Goal: Task Accomplishment & Management: Manage account settings

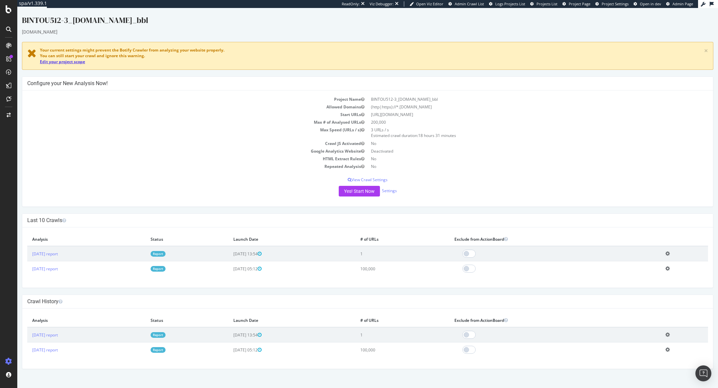
click at [74, 60] on link "Edit your project scope" at bounding box center [62, 62] width 45 height 6
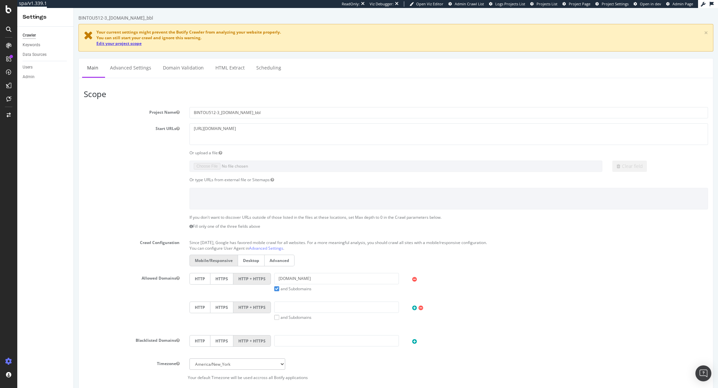
click at [122, 44] on link "Edit your project scope" at bounding box center [118, 44] width 45 height 6
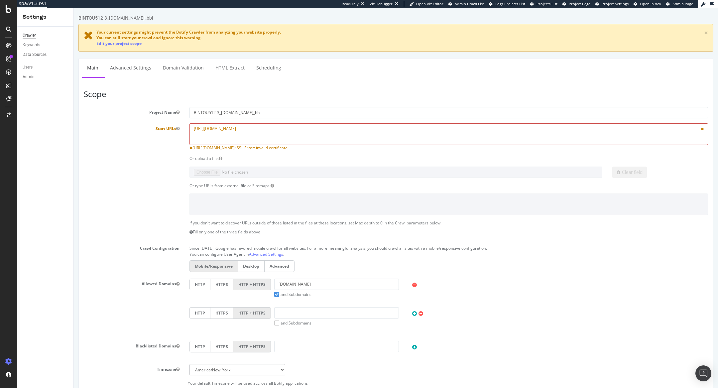
drag, startPoint x: 206, startPoint y: 126, endPoint x: 175, endPoint y: 126, distance: 31.3
click at [177, 126] on div "Start URLs https://www.kavehome.com/ https://www.kavehome.com/: SSL Error: inva…" at bounding box center [396, 137] width 635 height 28
click at [247, 133] on textarea "https://www.kavehome.com/" at bounding box center [449, 134] width 519 height 22
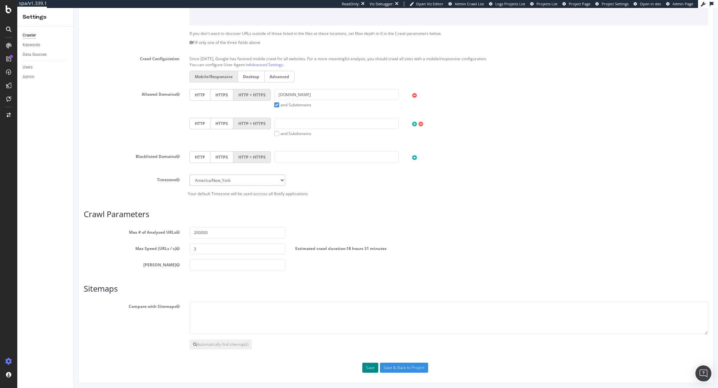
type textarea "www.kavehome.com"
click at [368, 364] on button "Save" at bounding box center [371, 368] width 16 height 10
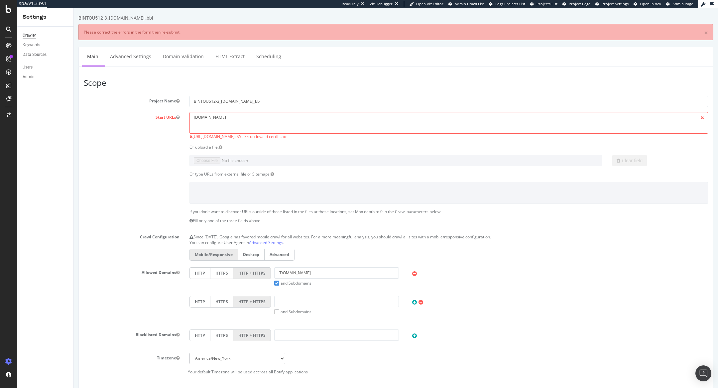
scroll to position [0, 0]
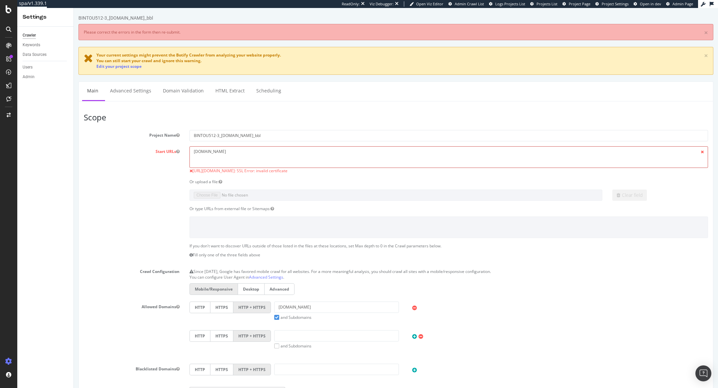
click at [223, 151] on textarea "www.kavehome.com" at bounding box center [449, 157] width 519 height 22
paste textarea "https://kavehome.com/fr/fr"
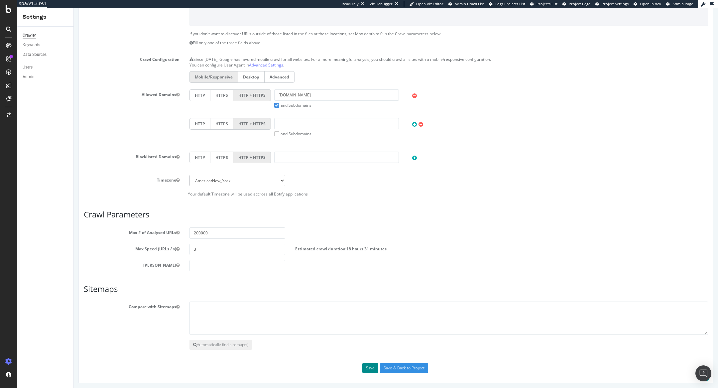
type textarea "https://kavehome.com/fr/fr"
click at [369, 368] on button "Save" at bounding box center [371, 368] width 16 height 10
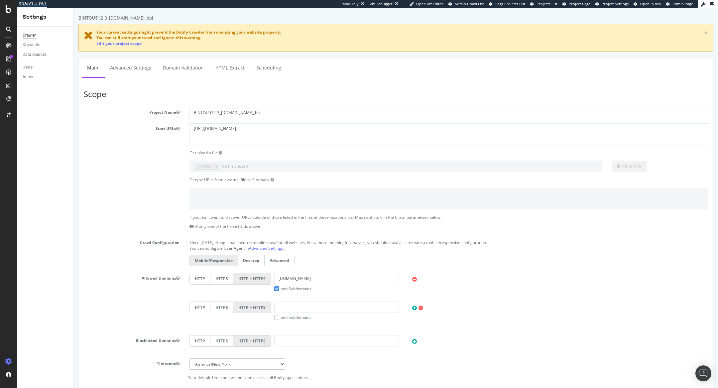
scroll to position [0, 0]
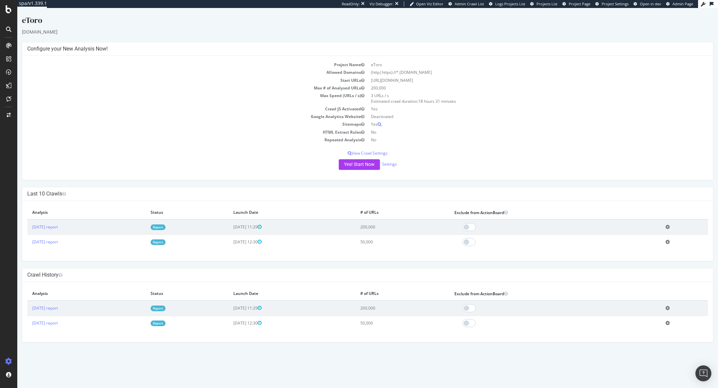
click at [166, 226] on link "Report" at bounding box center [158, 228] width 15 height 6
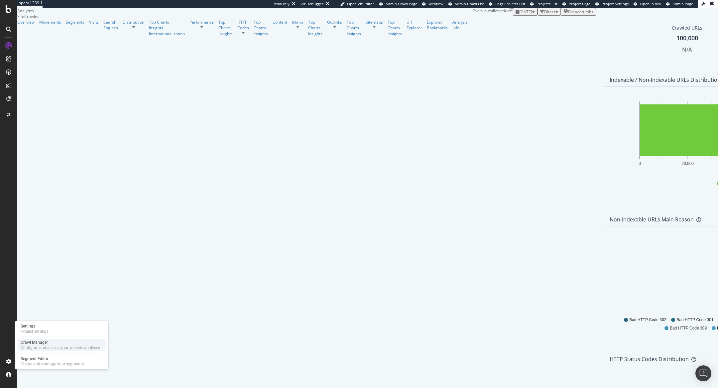
click at [27, 348] on div "Configure and access your website analyses" at bounding box center [60, 347] width 79 height 5
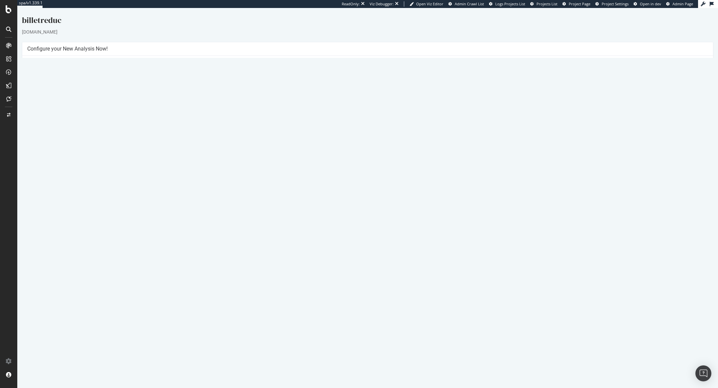
click at [166, 226] on link "Report" at bounding box center [158, 228] width 15 height 6
click at [29, 346] on div "Configure and access your website analyses" at bounding box center [60, 347] width 79 height 5
click at [390, 164] on link "Settings" at bounding box center [389, 164] width 15 height 6
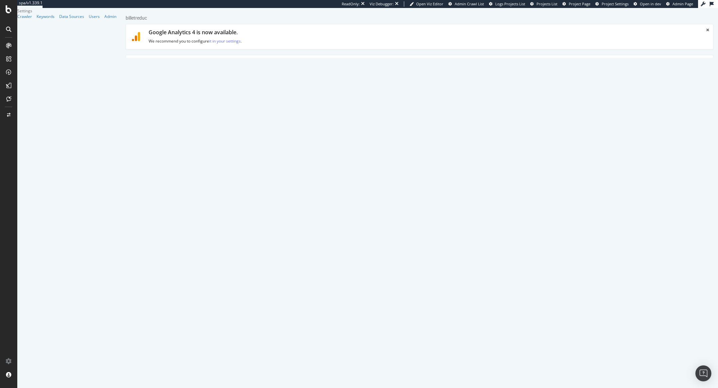
click at [165, 64] on link "Advanced Settings" at bounding box center [177, 64] width 51 height 18
click at [138, 37] on link "Main" at bounding box center [139, 33] width 21 height 18
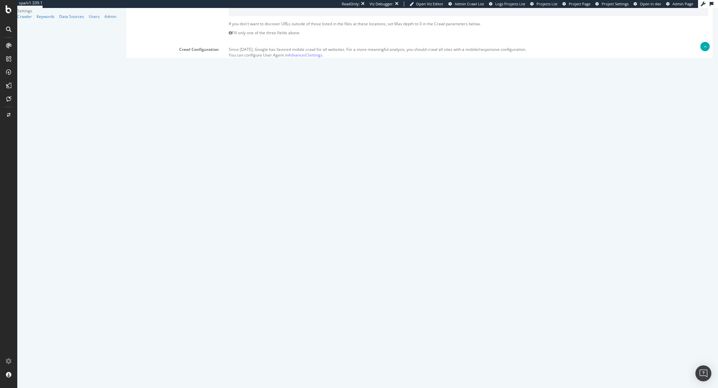
scroll to position [193, 0]
click at [243, 233] on input "300000" at bounding box center [273, 232] width 88 height 11
type input "500000"
click at [452, 363] on input "Save & Back to Project" at bounding box center [428, 368] width 48 height 10
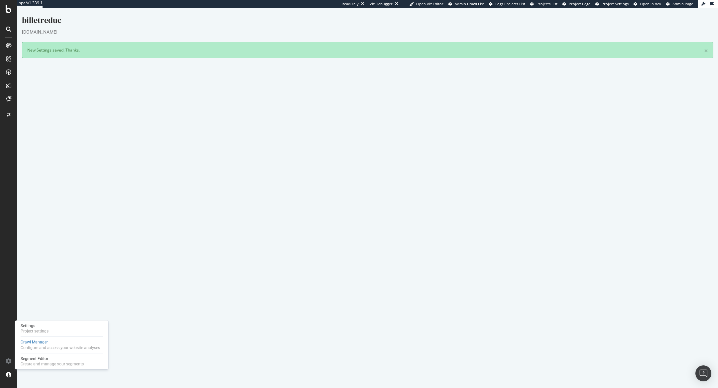
click at [354, 183] on button "Yes! Start Now" at bounding box center [359, 187] width 41 height 11
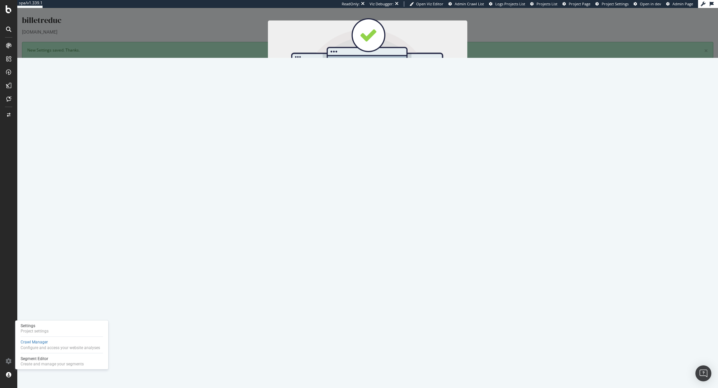
click at [384, 117] on button "Start Now" at bounding box center [380, 118] width 29 height 11
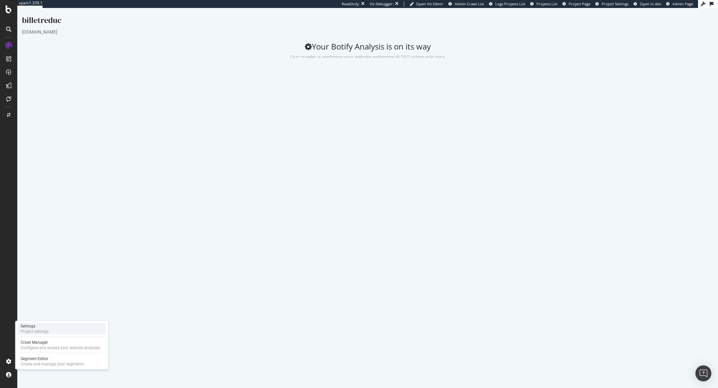
click at [33, 325] on div "Settings" at bounding box center [35, 326] width 28 height 5
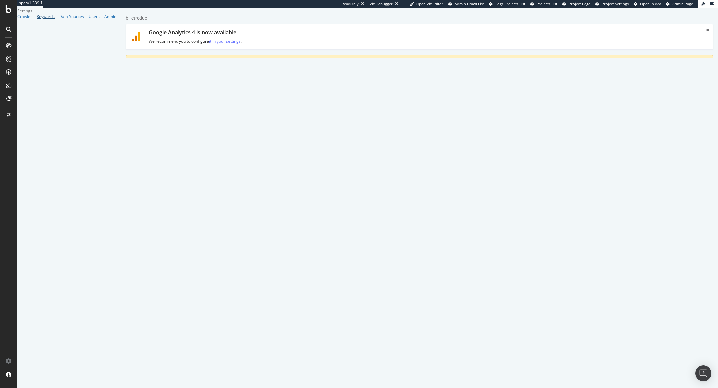
click at [37, 19] on div "Keywords" at bounding box center [46, 17] width 18 height 6
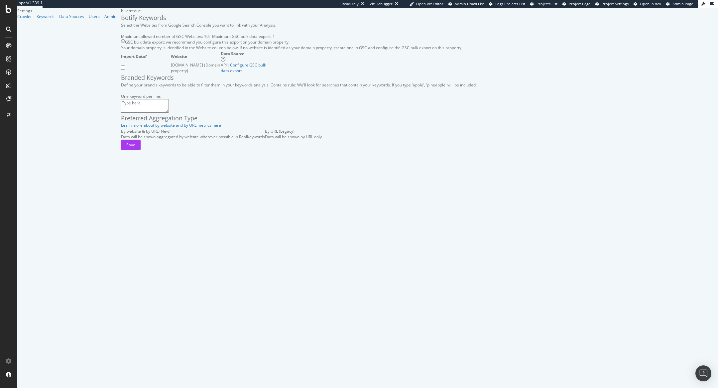
click at [124, 112] on textarea at bounding box center [145, 105] width 48 height 13
paste textarea "billet reduc billetreduc billet réduc ticket reduc billets reduc billetreduc pr…"
type textarea "billet reduc billetreduc billet réduc ticket reduc billets reduc billetreduc pr…"
click at [121, 70] on input "checkbox" at bounding box center [123, 68] width 4 height 4
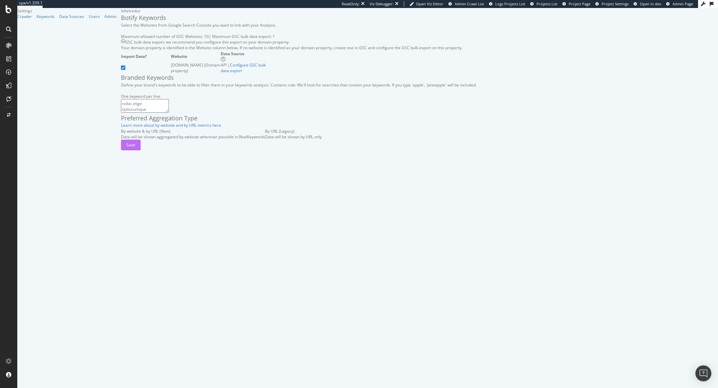
click at [141, 150] on button "Save" at bounding box center [131, 145] width 20 height 11
click at [135, 148] on div "Save" at bounding box center [130, 145] width 9 height 6
click at [59, 19] on div "Data Sources" at bounding box center [71, 17] width 25 height 6
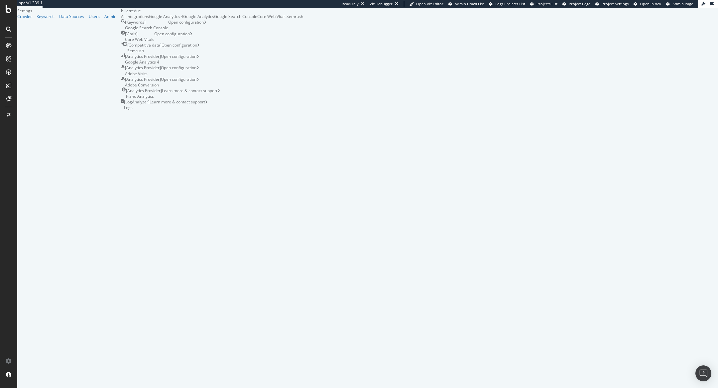
click at [153, 19] on div "Google Analytics 4" at bounding box center [166, 17] width 34 height 6
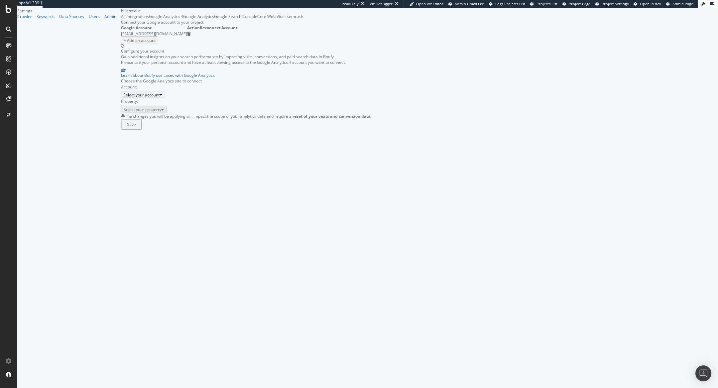
click at [140, 98] on div "Select your account" at bounding box center [141, 95] width 36 height 6
click at [137, 136] on div "BilletReduc" at bounding box center [143, 134] width 64 height 6
click at [146, 112] on div "Select your property" at bounding box center [142, 109] width 38 height 6
click at [132, 140] on div "BilletReduc" at bounding box center [121, 139] width 21 height 6
click at [145, 147] on input "2025 October 10th" at bounding box center [158, 139] width 43 height 15
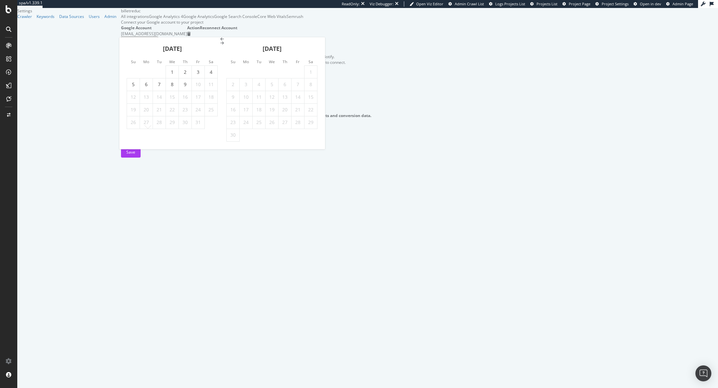
click at [221, 41] on icon "Move backward to switch to the previous month." at bounding box center [223, 39] width 4 height 4
click at [129, 54] on div "September 2025 1 2 3 4 5 6 7 8 9 10 11 12 13 14 15 16 17 18 19 20 21 22 23 24 2…" at bounding box center [222, 99] width 206 height 99
click at [129, 54] on div "September 2025" at bounding box center [172, 64] width 91 height 28
click at [221, 54] on icon "Move backward to switch to the previous month." at bounding box center [223, 52] width 4 height 4
click at [221, 41] on icon "Move backward to switch to the previous month." at bounding box center [223, 39] width 4 height 4
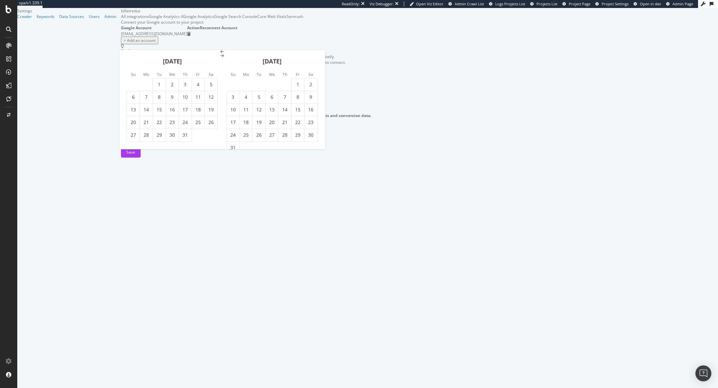
click at [221, 54] on icon "Move backward to switch to the previous month." at bounding box center [223, 52] width 4 height 4
click at [128, 61] on div "Su Mo Tu We Th Fr Sa Su Mo Tu We Th Fr Sa March 2025 1 2 3 4 5 6 7 8 9 10 11 12…" at bounding box center [222, 93] width 206 height 112
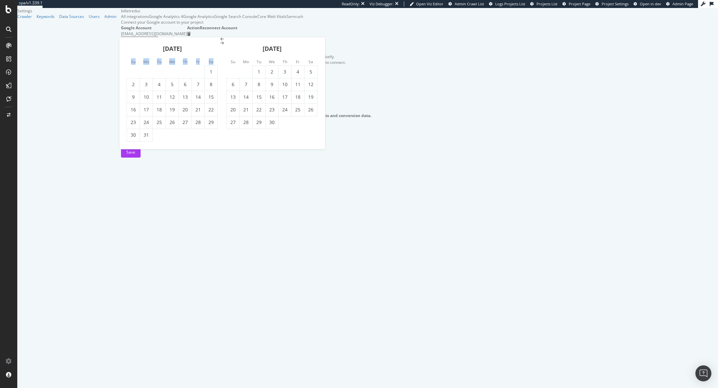
click at [128, 61] on li "Su" at bounding box center [133, 61] width 13 height 7
click at [221, 41] on icon "Move backward to switch to the previous month." at bounding box center [223, 39] width 4 height 4
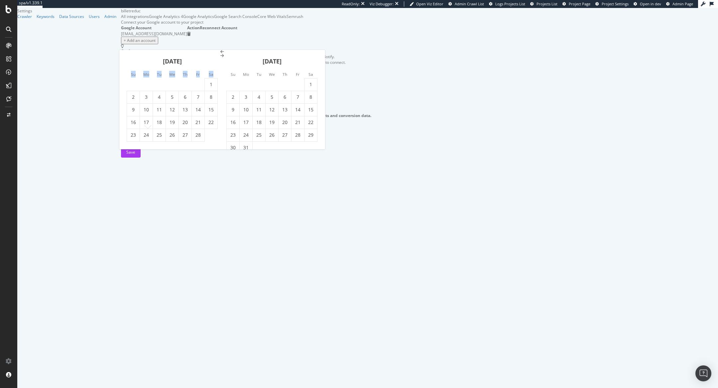
click at [128, 54] on div "February 2025 1 2 3 4 5 6 7 8 9 10 11 12 13 14 15 16 17 18 19 20 21 22 23 24 25…" at bounding box center [222, 99] width 206 height 99
click at [221, 54] on icon "Move backward to switch to the previous month." at bounding box center [223, 52] width 4 height 4
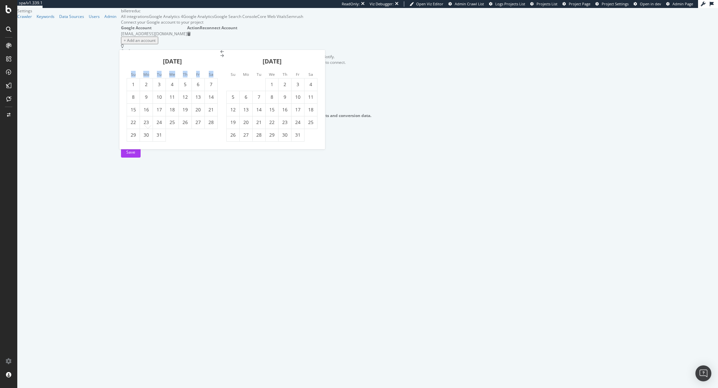
click at [221, 54] on icon "Move backward to switch to the previous month." at bounding box center [223, 52] width 4 height 4
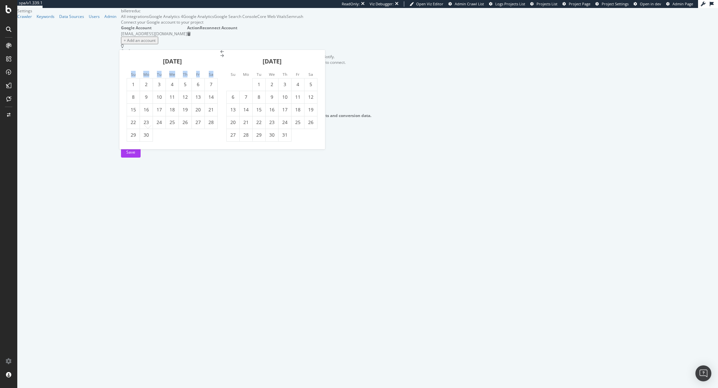
click at [221, 54] on icon "Move backward to switch to the previous month." at bounding box center [223, 52] width 4 height 4
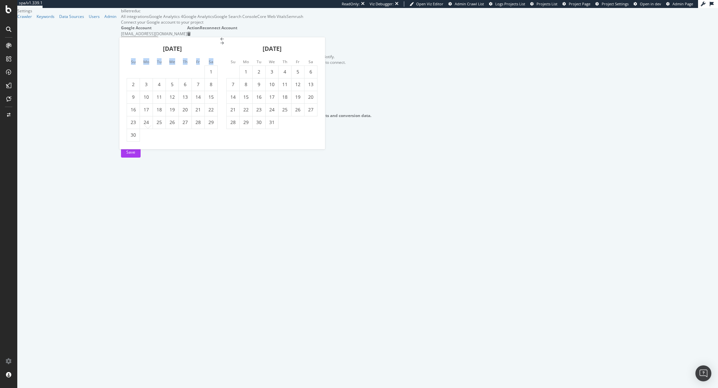
click at [129, 59] on div "Su Mo Tu We Th Fr Sa Su Mo Tu We Th Fr Sa June 2024 1 2 3 4 5 6 7 8 9 10 11 12 …" at bounding box center [222, 93] width 206 height 112
click at [129, 59] on li "Su" at bounding box center [133, 61] width 13 height 7
click at [221, 41] on icon "Move backward to switch to the previous month." at bounding box center [223, 39] width 4 height 4
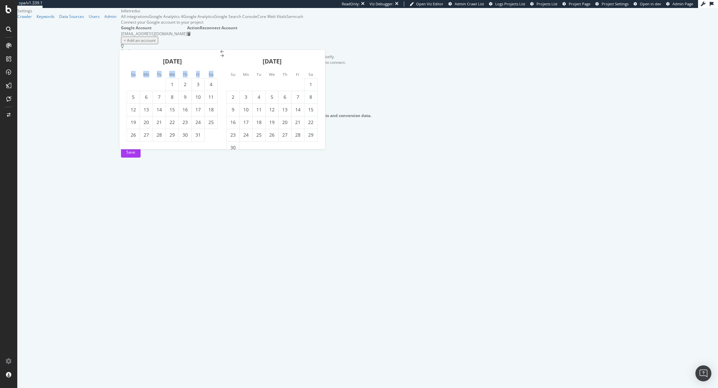
click at [128, 53] on div "May 2024 1 2 3 4 5 6 7 8 9 10 11 12 13 14 15 16 17 18 19 20 21 22 23 24 25 26 2…" at bounding box center [222, 99] width 206 height 99
click at [128, 53] on div "May 2024" at bounding box center [172, 64] width 91 height 28
click at [221, 54] on icon "Move backward to switch to the previous month." at bounding box center [223, 52] width 4 height 4
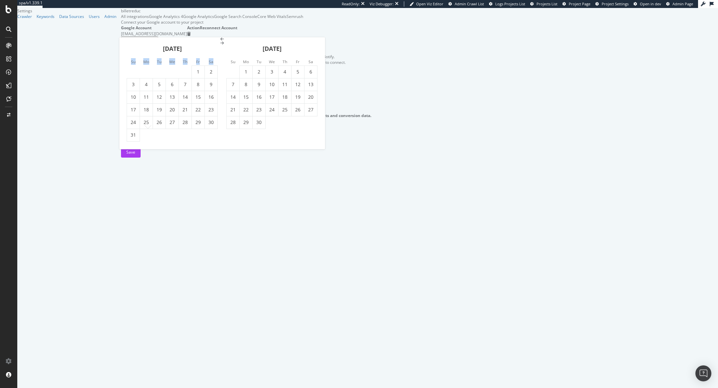
click at [128, 60] on div "Su Mo Tu We Th Fr Sa Su Mo Tu We Th Fr Sa March 2024 1 2 3 4 5 6 7 8 9 10 11 12…" at bounding box center [222, 93] width 206 height 112
click at [128, 60] on li "Su" at bounding box center [133, 61] width 13 height 7
click at [221, 41] on icon "Move backward to switch to the previous month." at bounding box center [223, 39] width 4 height 4
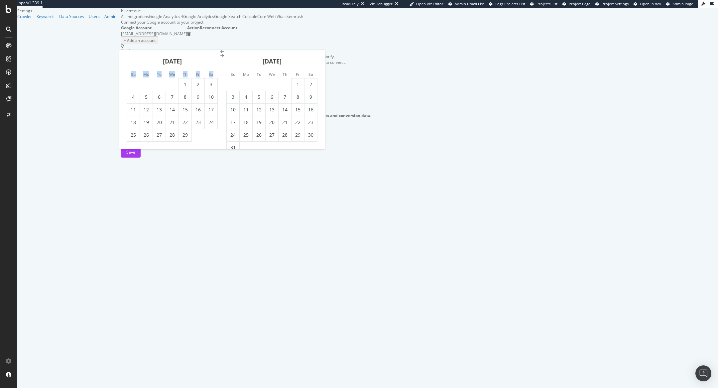
click at [128, 53] on div "February 2024 1 2 3 4 5 6 7 8 9 10 11 12 13 14 15 16 17 18 19 20 21 22 23 24 25…" at bounding box center [222, 99] width 206 height 99
click at [128, 53] on div "February 2024" at bounding box center [172, 64] width 91 height 28
click at [128, 56] on div "February 2024" at bounding box center [172, 64] width 91 height 28
click at [221, 54] on icon "Move backward to switch to the previous month." at bounding box center [223, 52] width 4 height 4
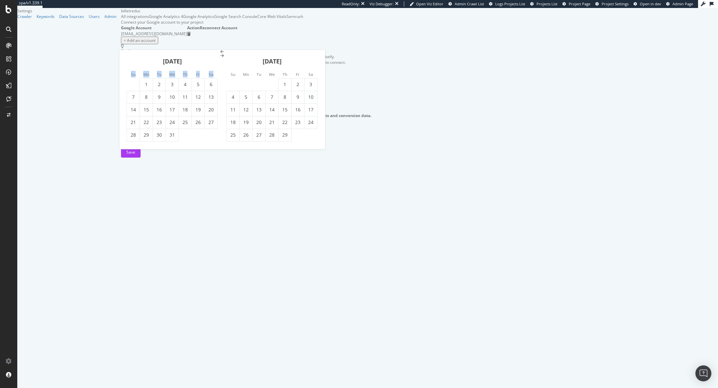
click at [130, 60] on div "Su Mo Tu We Th Fr Sa Su Mo Tu We Th Fr Sa December 2023 1 2 3 4 5 6 7 8 9 10 11…" at bounding box center [222, 99] width 206 height 99
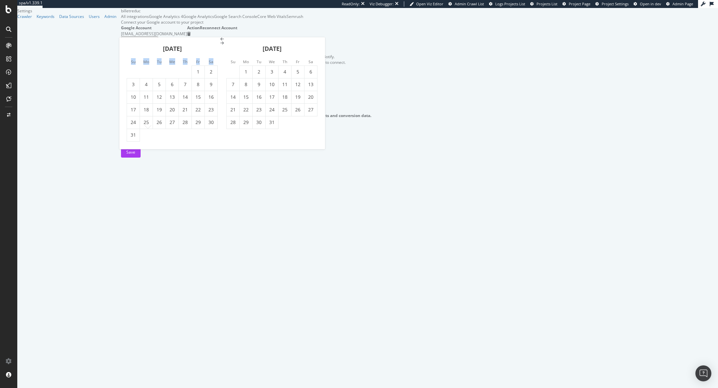
click at [221, 41] on icon "Move backward to switch to the previous month." at bounding box center [223, 39] width 4 height 4
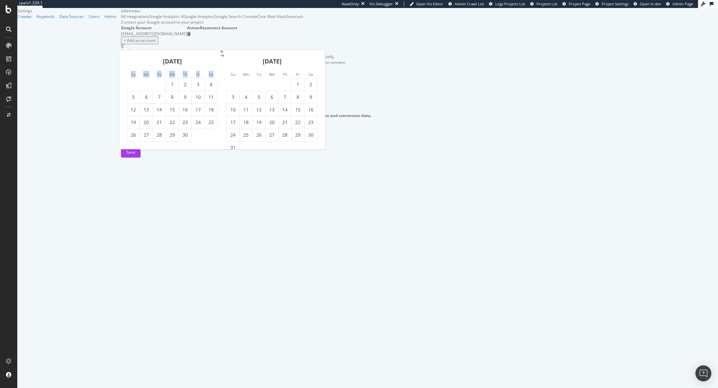
click at [221, 54] on icon "Move backward to switch to the previous month." at bounding box center [223, 52] width 4 height 4
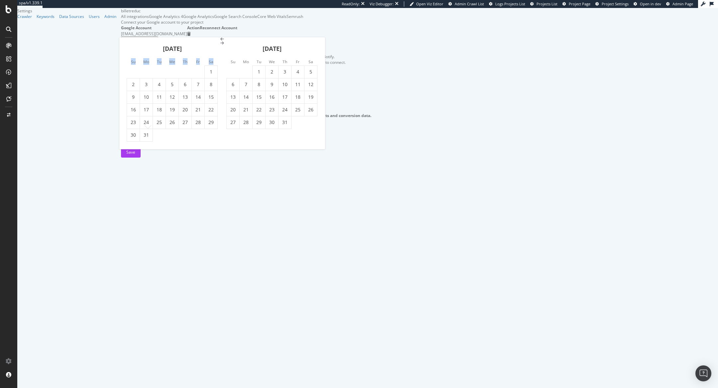
click at [130, 58] on div "July 2023 1 2 3 4 5 6 7 8 9 10 11 12 13 14 15 16 17 18 19 20 21 22 23 24 25 26 …" at bounding box center [222, 93] width 206 height 112
click at [130, 58] on div "Su Mo Tu We Th Fr Sa" at bounding box center [171, 61] width 99 height 7
click at [221, 41] on icon "Move backward to switch to the previous month." at bounding box center [223, 39] width 4 height 4
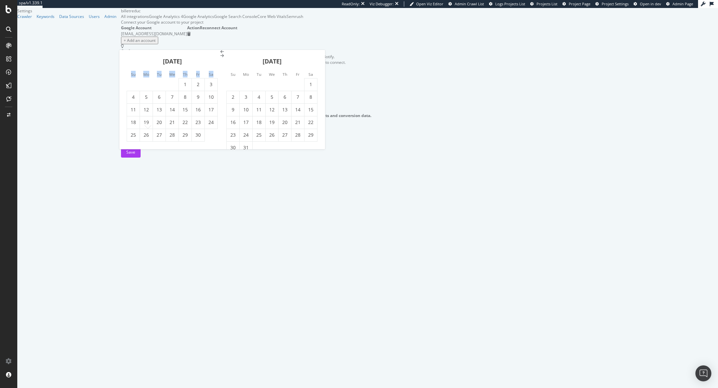
click at [130, 52] on div "June 2023 1 2 3 4 5 6 7 8 9 10 11 12 13 14 15 16 17 18 19 20 21 22 23 24 25 26 …" at bounding box center [222, 99] width 206 height 99
click at [130, 52] on div "June 2023" at bounding box center [172, 64] width 91 height 28
click at [221, 54] on icon "Move backward to switch to the previous month." at bounding box center [223, 52] width 4 height 4
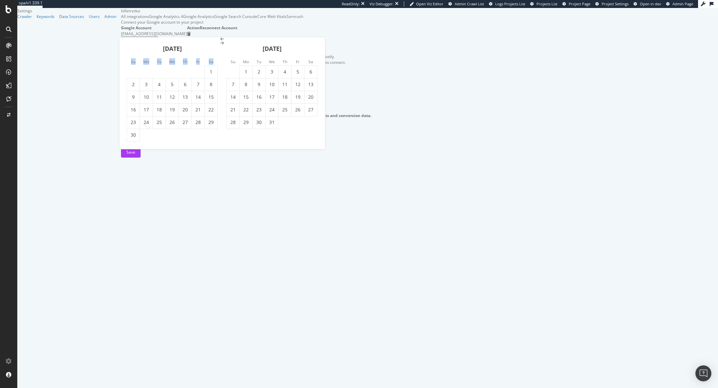
click at [130, 58] on div "Su Mo Tu We Th Fr Sa Su Mo Tu We Th Fr Sa April 2023 1 2 3 4 5 6 7 8 9 10 11 12…" at bounding box center [222, 93] width 206 height 112
click at [221, 41] on icon "Move backward to switch to the previous month." at bounding box center [223, 39] width 4 height 4
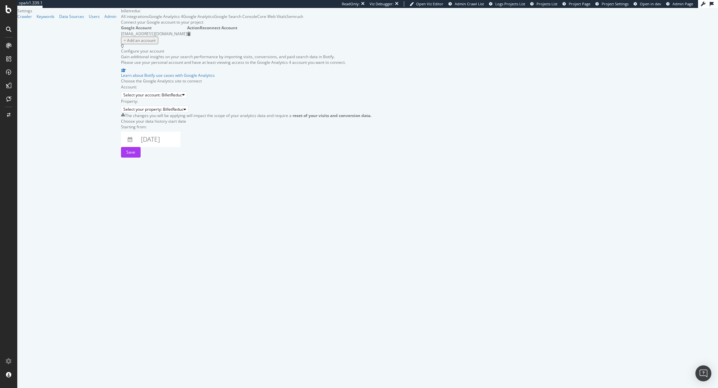
click at [121, 147] on div "2025 October 10th Navigate forward to interact with the calendar and select a d…" at bounding box center [151, 139] width 60 height 15
click at [128, 142] on icon "button" at bounding box center [130, 139] width 5 height 5
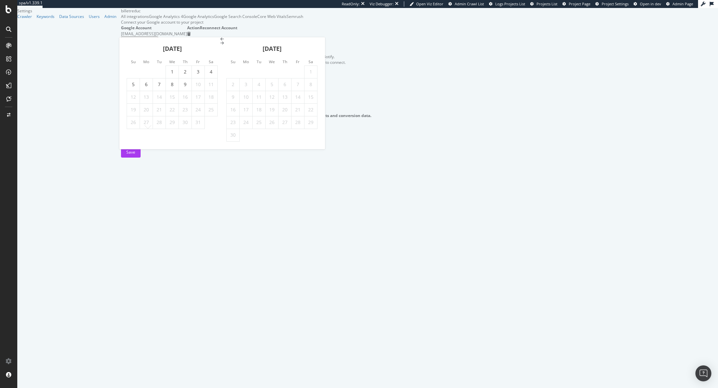
click at [221, 41] on icon "Move backward to switch to the previous month." at bounding box center [223, 39] width 4 height 4
click at [221, 54] on icon "Move backward to switch to the previous month." at bounding box center [223, 52] width 4 height 4
click at [132, 59] on div "Su Mo Tu We Th Fr Sa Su Mo Tu We Th Fr Sa August 2025 1 2 3 4 5 6 7 8 9 10 11 1…" at bounding box center [222, 93] width 206 height 112
click at [221, 41] on icon "Move backward to switch to the previous month." at bounding box center [223, 39] width 4 height 4
click at [221, 54] on icon "Move backward to switch to the previous month." at bounding box center [223, 52] width 4 height 4
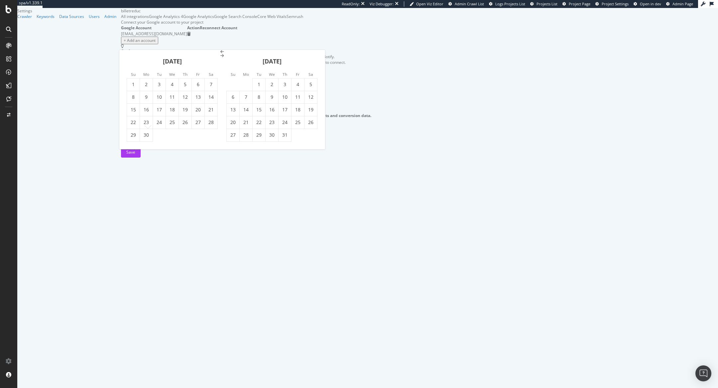
click at [221, 54] on icon "Move backward to switch to the previous month." at bounding box center [223, 52] width 4 height 4
click at [221, 41] on icon "Move backward to switch to the previous month." at bounding box center [223, 39] width 4 height 4
click at [221, 54] on icon "Move backward to switch to the previous month." at bounding box center [223, 52] width 4 height 4
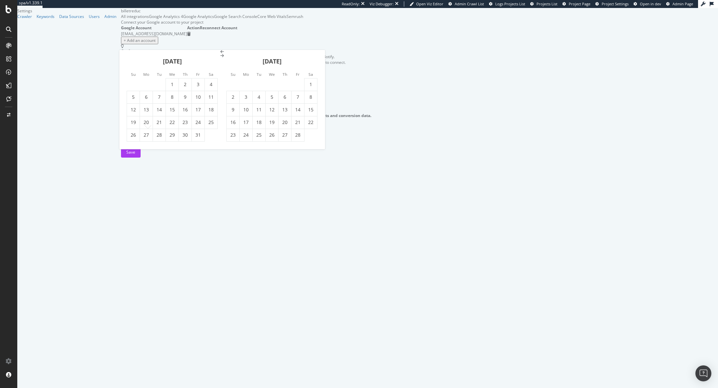
click at [221, 54] on icon "Move backward to switch to the previous month." at bounding box center [223, 52] width 4 height 4
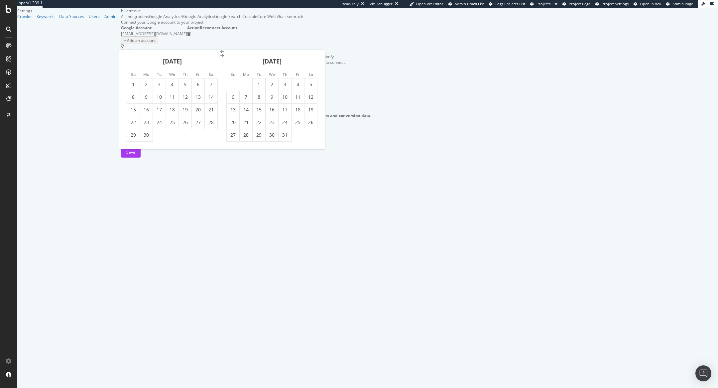
click at [221, 54] on icon "Move backward to switch to the previous month." at bounding box center [223, 52] width 4 height 4
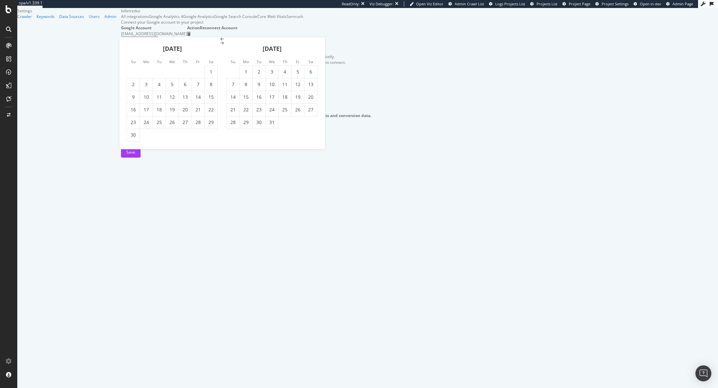
click at [133, 60] on div "Su Mo Tu We Th Fr Sa Su Mo Tu We Th Fr Sa June 2024 1 2 3 4 5 6 7 8 9 10 11 12 …" at bounding box center [222, 93] width 206 height 112
click at [133, 60] on small "Su" at bounding box center [133, 61] width 5 height 5
click at [221, 41] on icon "Move backward to switch to the previous month." at bounding box center [223, 39] width 4 height 4
click at [132, 53] on div "May 2024 1 2 3 4 5 6 7 8 9 10 11 12 13 14 15 16 17 18 19 20 21 22 23 24 25 26 2…" at bounding box center [222, 93] width 206 height 112
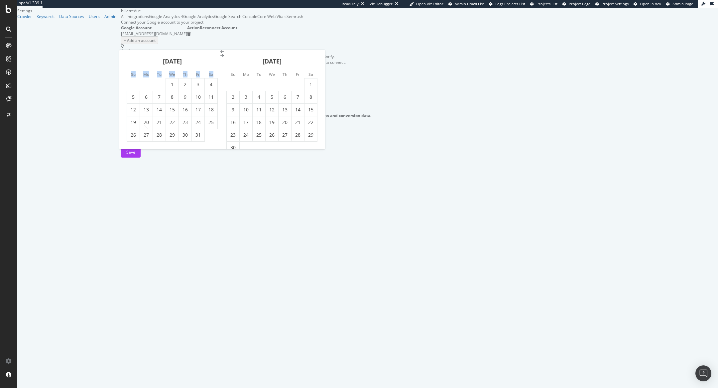
click at [221, 54] on icon "Move backward to switch to the previous month." at bounding box center [223, 52] width 4 height 4
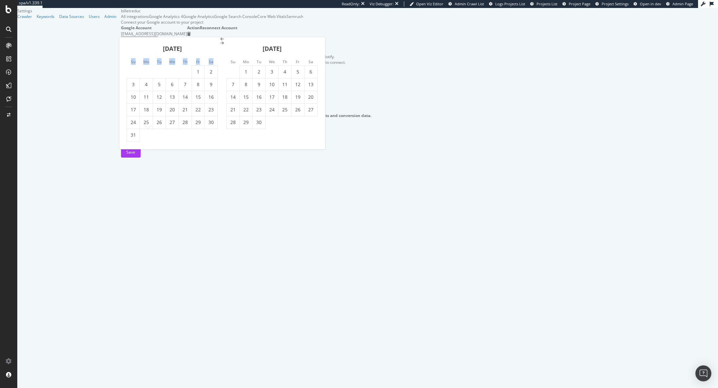
click at [132, 59] on div "Su Mo Tu We Th Fr Sa Su Mo Tu We Th Fr Sa February 2024 1 2 3 4 5 6 7 8 9 10 11…" at bounding box center [222, 93] width 206 height 112
click at [221, 41] on icon "Move backward to switch to the previous month." at bounding box center [223, 39] width 4 height 4
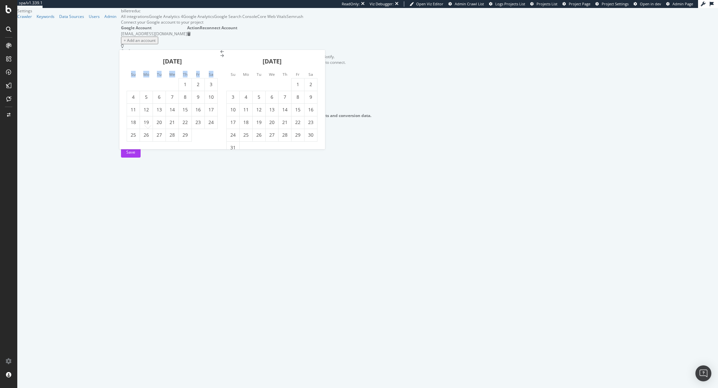
click at [221, 54] on icon "Move backward to switch to the previous month." at bounding box center [223, 52] width 4 height 4
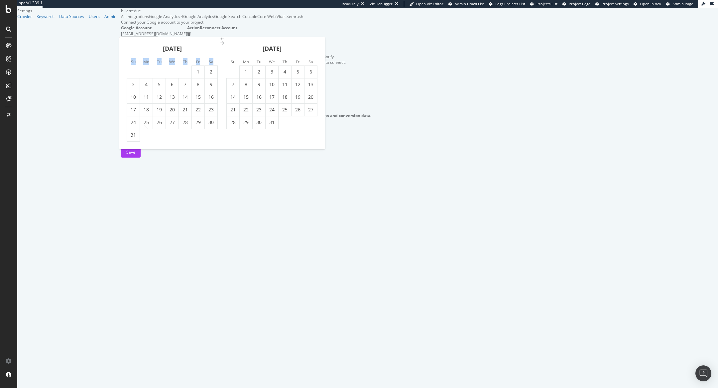
click at [129, 59] on div "Su Mo Tu We Th Fr Sa Su Mo Tu We Th Fr Sa December 2023 1 2 3 4 5 6 7 8 9 10 11…" at bounding box center [222, 93] width 206 height 112
click at [221, 41] on icon "Move backward to switch to the previous month." at bounding box center [223, 39] width 4 height 4
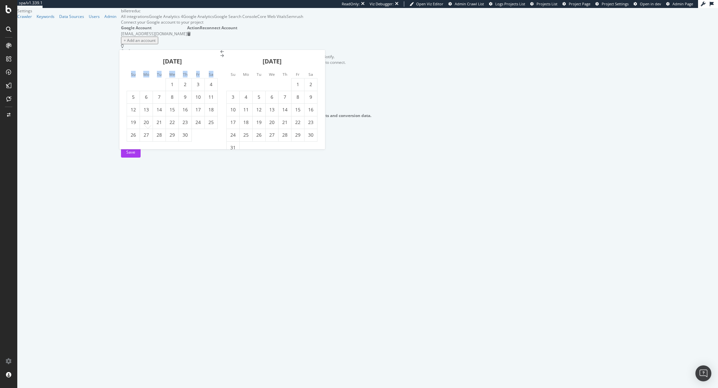
click at [221, 54] on icon "Move backward to switch to the previous month." at bounding box center [223, 52] width 4 height 4
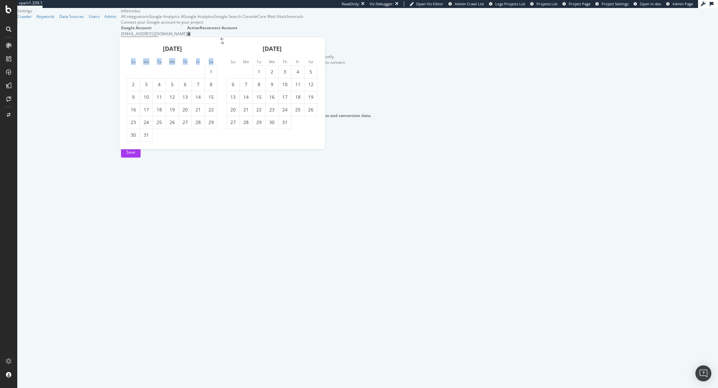
click at [127, 63] on div "Su Mo Tu We Th Fr Sa Su Mo Tu We Th Fr Sa July 2023 1 2 3 4 5 6 7 8 9 10 11 12 …" at bounding box center [222, 93] width 206 height 112
click at [127, 63] on li "Su" at bounding box center [133, 61] width 13 height 7
click at [221, 41] on icon "Move backward to switch to the previous month." at bounding box center [223, 39] width 4 height 4
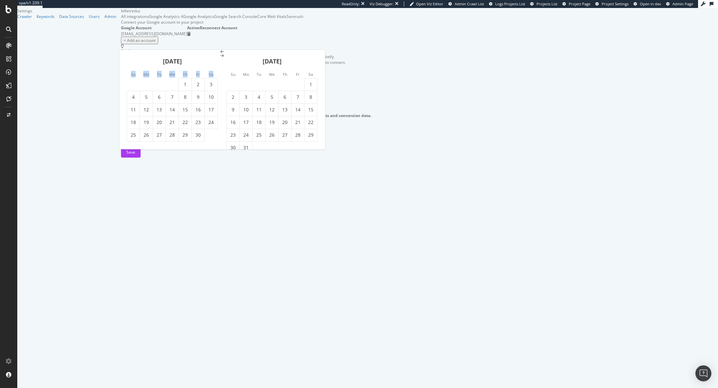
click at [221, 54] on icon "Move backward to switch to the previous month." at bounding box center [223, 52] width 4 height 4
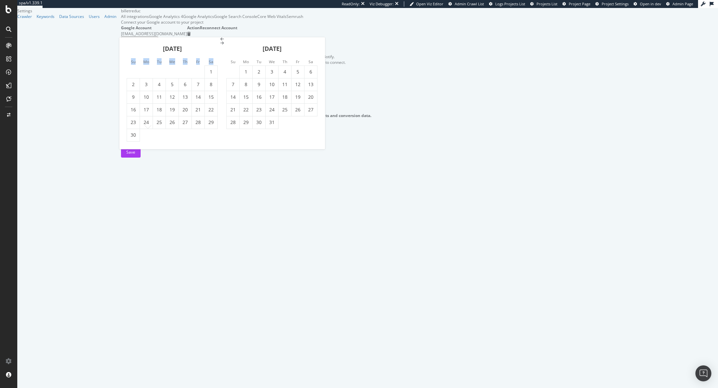
click at [128, 61] on div "Su Mo Tu We Th Fr Sa Su Mo Tu We Th Fr Sa April 2023 1 2 3 4 5 6 7 8 9 10 11 12…" at bounding box center [222, 93] width 206 height 112
click at [221, 41] on icon "Move backward to switch to the previous month." at bounding box center [223, 39] width 4 height 4
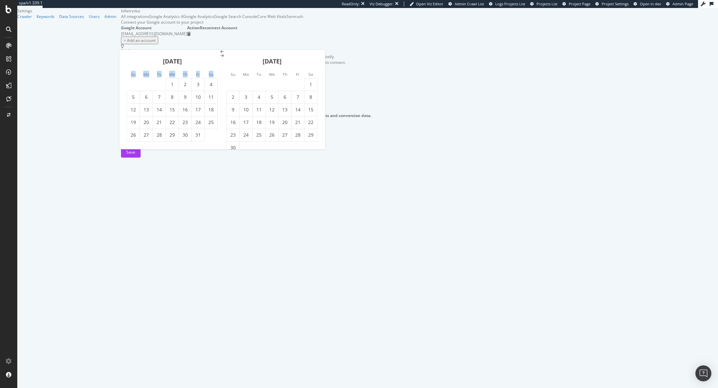
click at [128, 50] on div "March 2023 1 2 3 4 5 6 7 8 9 10 11 12 13 14 15 16 17 18 19 20 21 22 23 24 25 26…" at bounding box center [222, 99] width 206 height 99
click at [221, 54] on icon "Move backward to switch to the previous month." at bounding box center [223, 52] width 4 height 4
click at [137, 81] on td "1" at bounding box center [133, 84] width 13 height 13
type input "2023 January 1st"
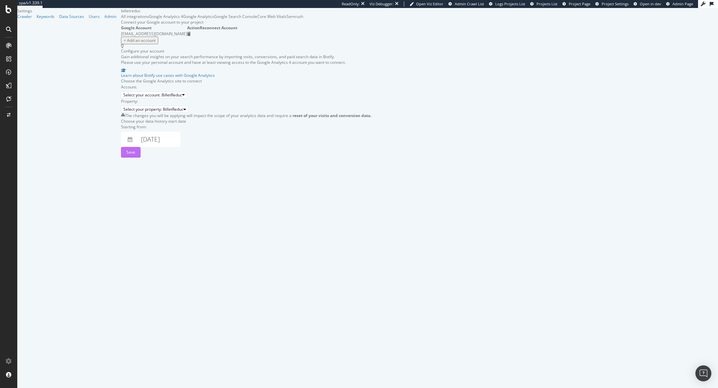
click at [141, 158] on button "Save" at bounding box center [131, 152] width 20 height 11
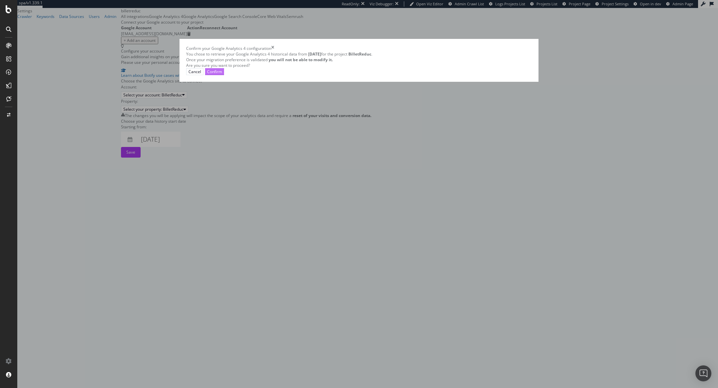
click at [222, 75] on div "Confirm" at bounding box center [214, 72] width 15 height 6
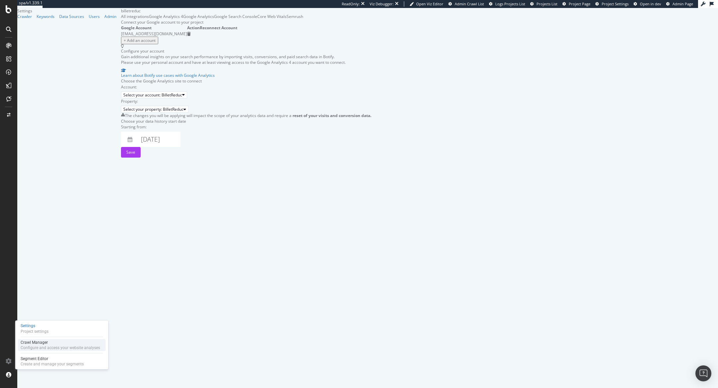
click at [24, 346] on div "Configure and access your website analyses" at bounding box center [60, 347] width 79 height 5
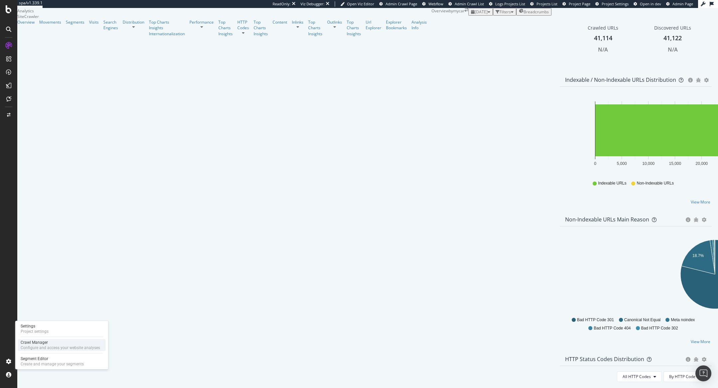
click at [21, 348] on div "Configure and access your website analyses" at bounding box center [60, 347] width 79 height 5
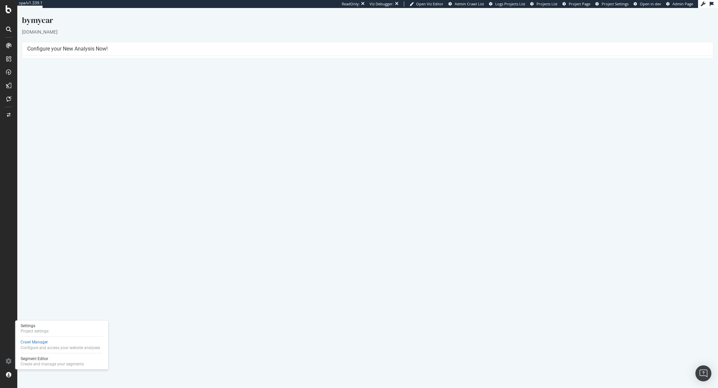
click at [166, 222] on link "Report" at bounding box center [158, 220] width 15 height 6
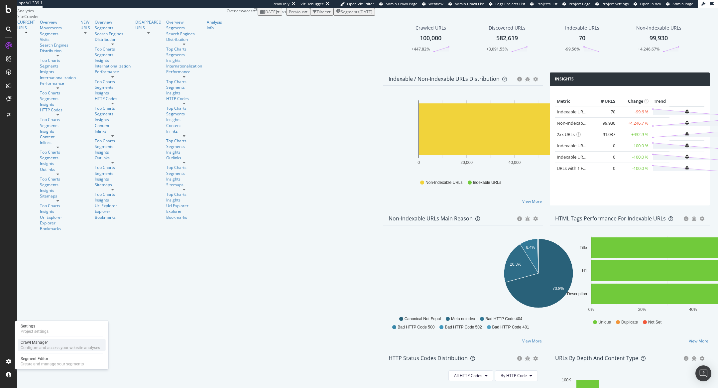
click at [25, 343] on div "Crawl Manager" at bounding box center [60, 342] width 79 height 5
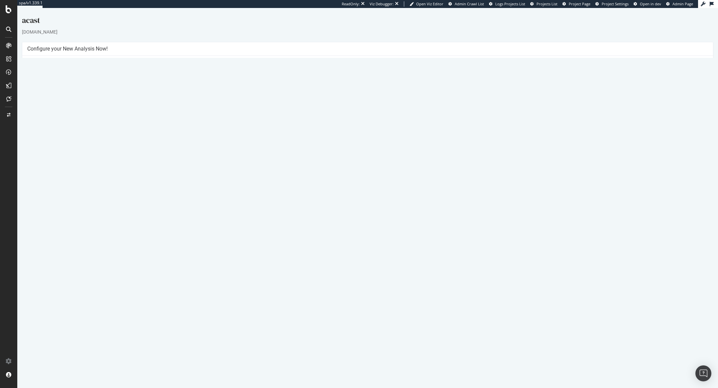
click at [323, 228] on link "Report" at bounding box center [320, 228] width 15 height 6
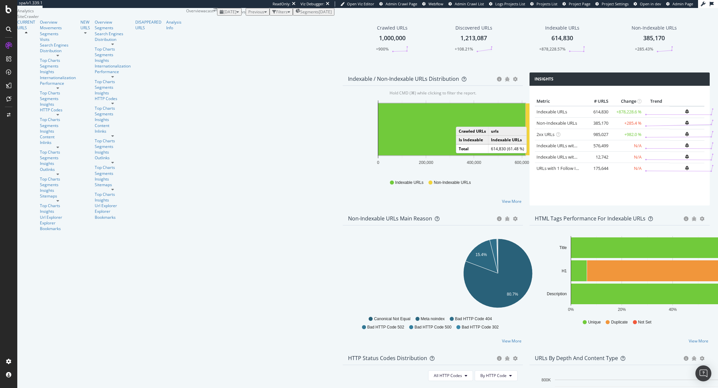
click at [379, 155] on rect "A chart." at bounding box center [452, 129] width 147 height 52
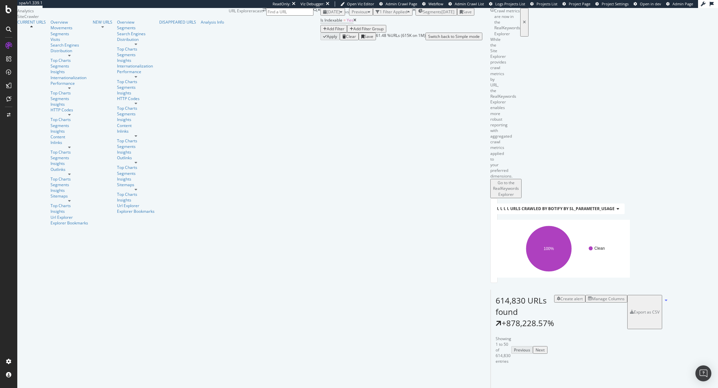
click at [201, 25] on div "Analysis Info" at bounding box center [212, 22] width 23 height 6
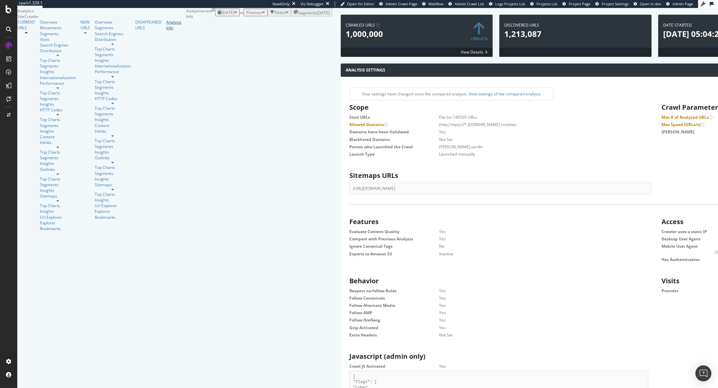
scroll to position [106, 301]
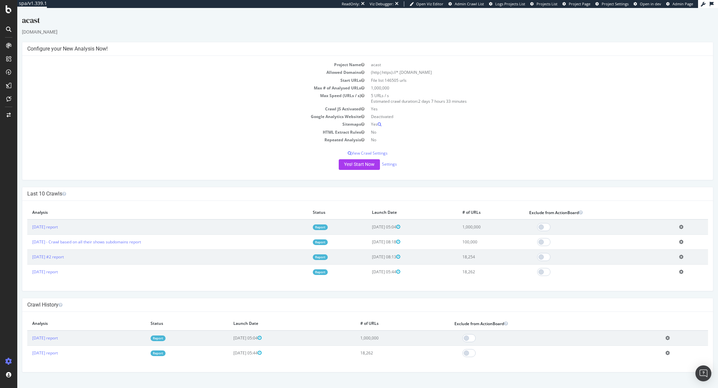
click at [326, 245] on td "Report" at bounding box center [337, 241] width 59 height 15
click at [326, 242] on link "Report" at bounding box center [320, 242] width 15 height 6
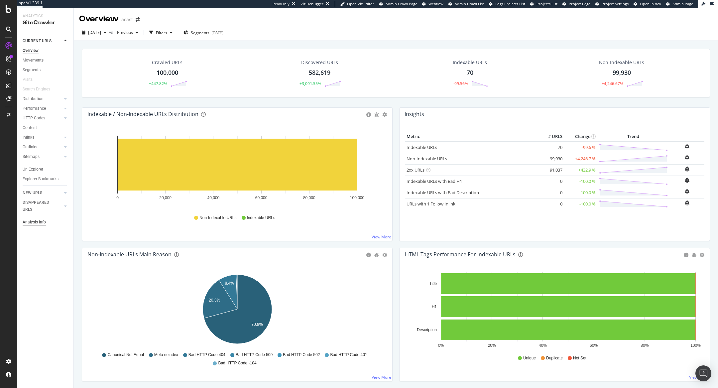
click at [41, 222] on div "Analysis Info" at bounding box center [34, 222] width 23 height 7
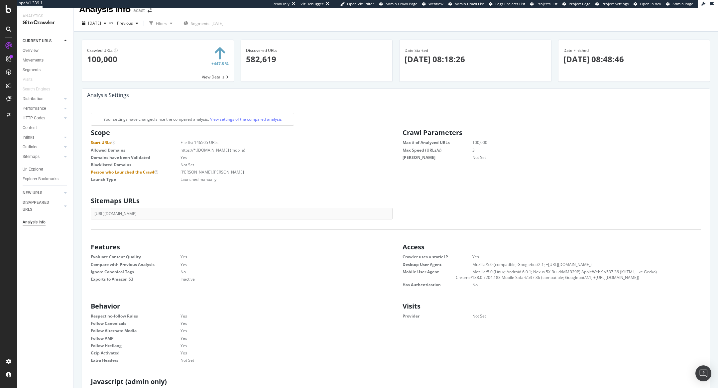
scroll to position [11, 0]
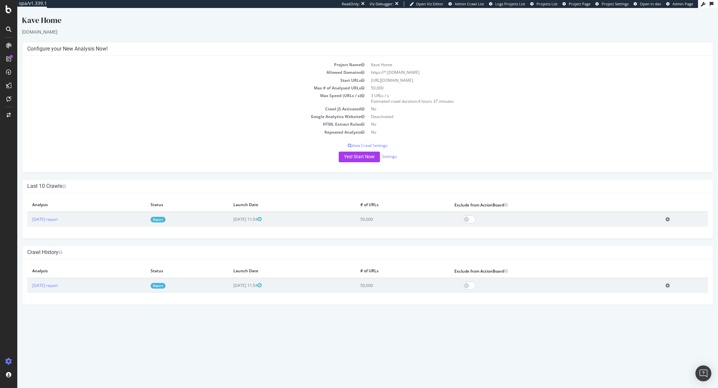
click at [166, 218] on link "Report" at bounding box center [158, 220] width 15 height 6
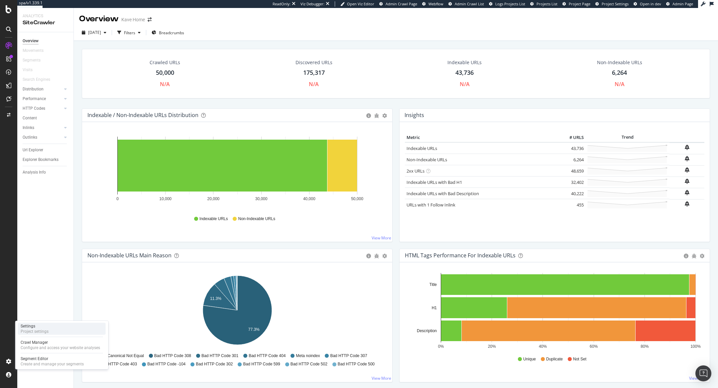
click at [32, 331] on div "Project settings" at bounding box center [35, 331] width 28 height 5
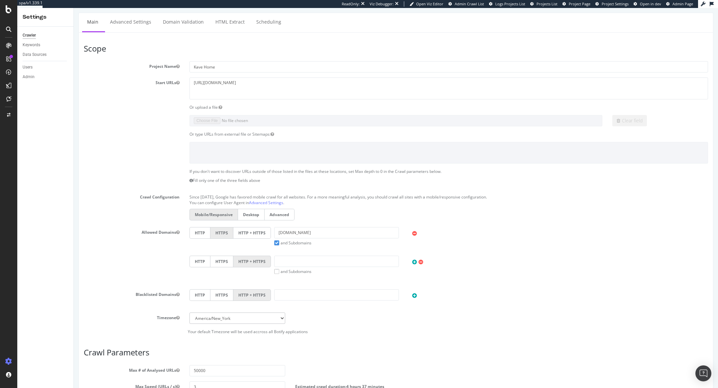
scroll to position [46, 0]
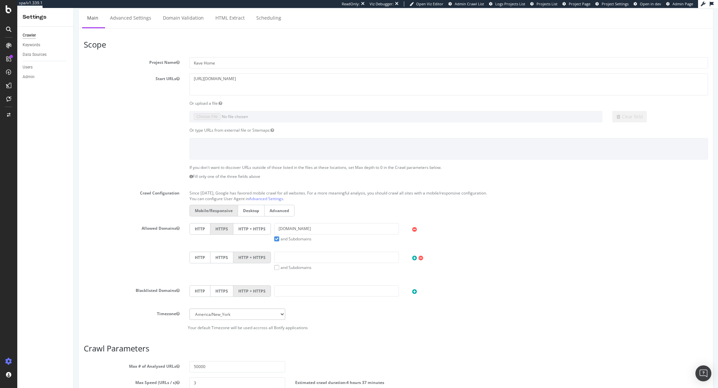
click at [251, 228] on label "HTTP + HTTPS" at bounding box center [252, 229] width 38 height 12
click at [74, 8] on input "HTTP + HTTPS" at bounding box center [74, 8] width 0 height 0
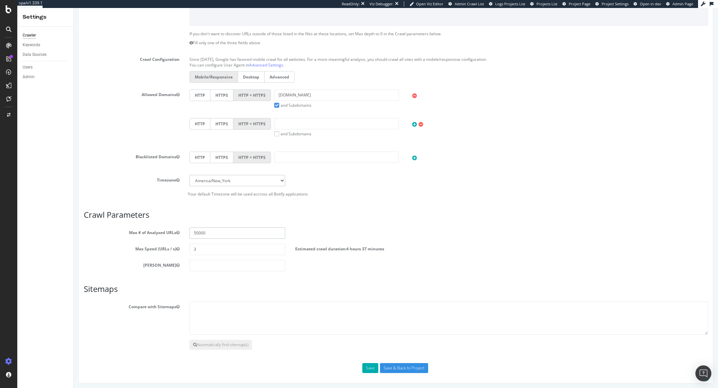
click at [195, 232] on input "50000" at bounding box center [238, 233] width 96 height 11
type input "200000"
click at [367, 367] on button "Save" at bounding box center [371, 368] width 16 height 10
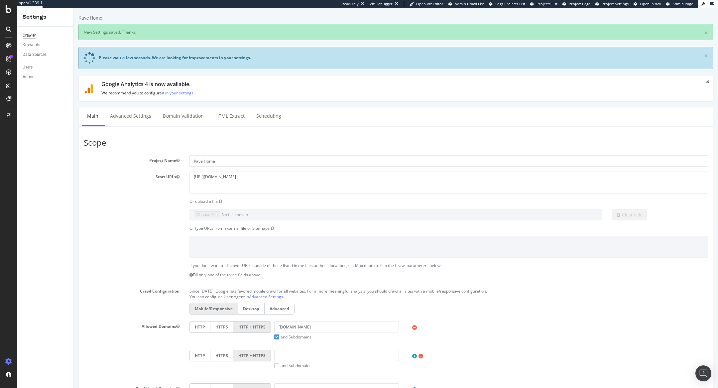
scroll to position [232, 0]
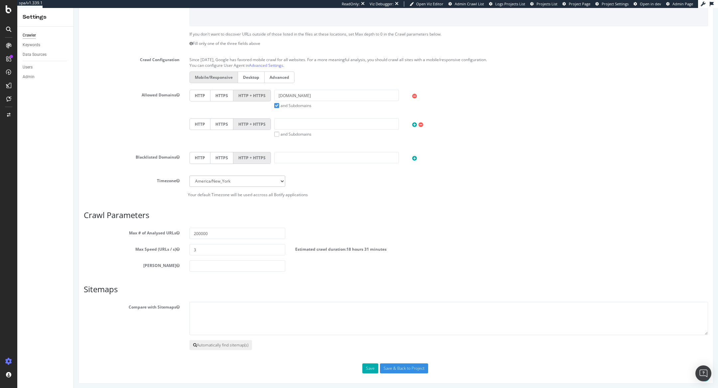
click at [234, 348] on button "Automatically find sitemap(s)" at bounding box center [221, 345] width 63 height 10
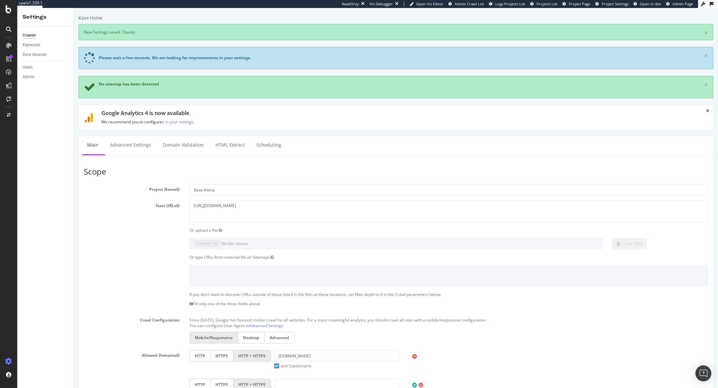
scroll to position [260, 0]
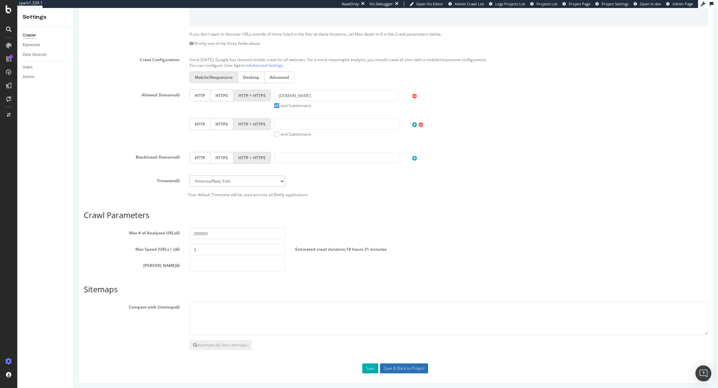
click at [401, 365] on input "Save & Back to Project" at bounding box center [404, 369] width 48 height 10
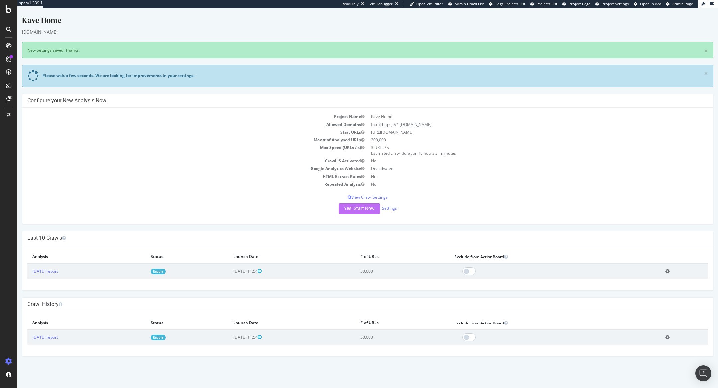
click at [363, 211] on button "Yes! Start Now" at bounding box center [359, 209] width 41 height 11
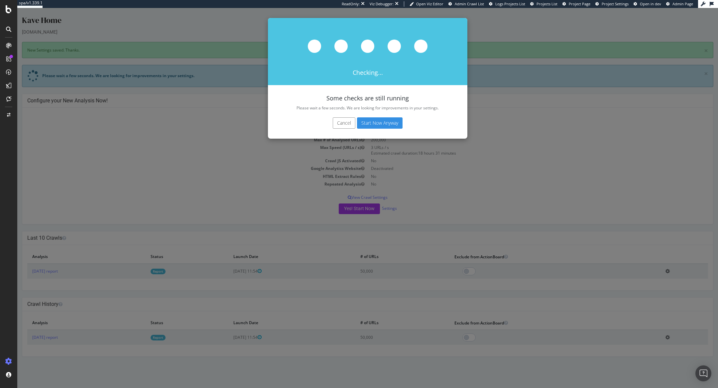
click at [378, 122] on button "Start Now Anyway" at bounding box center [380, 122] width 46 height 11
